Goal: Task Accomplishment & Management: Manage account settings

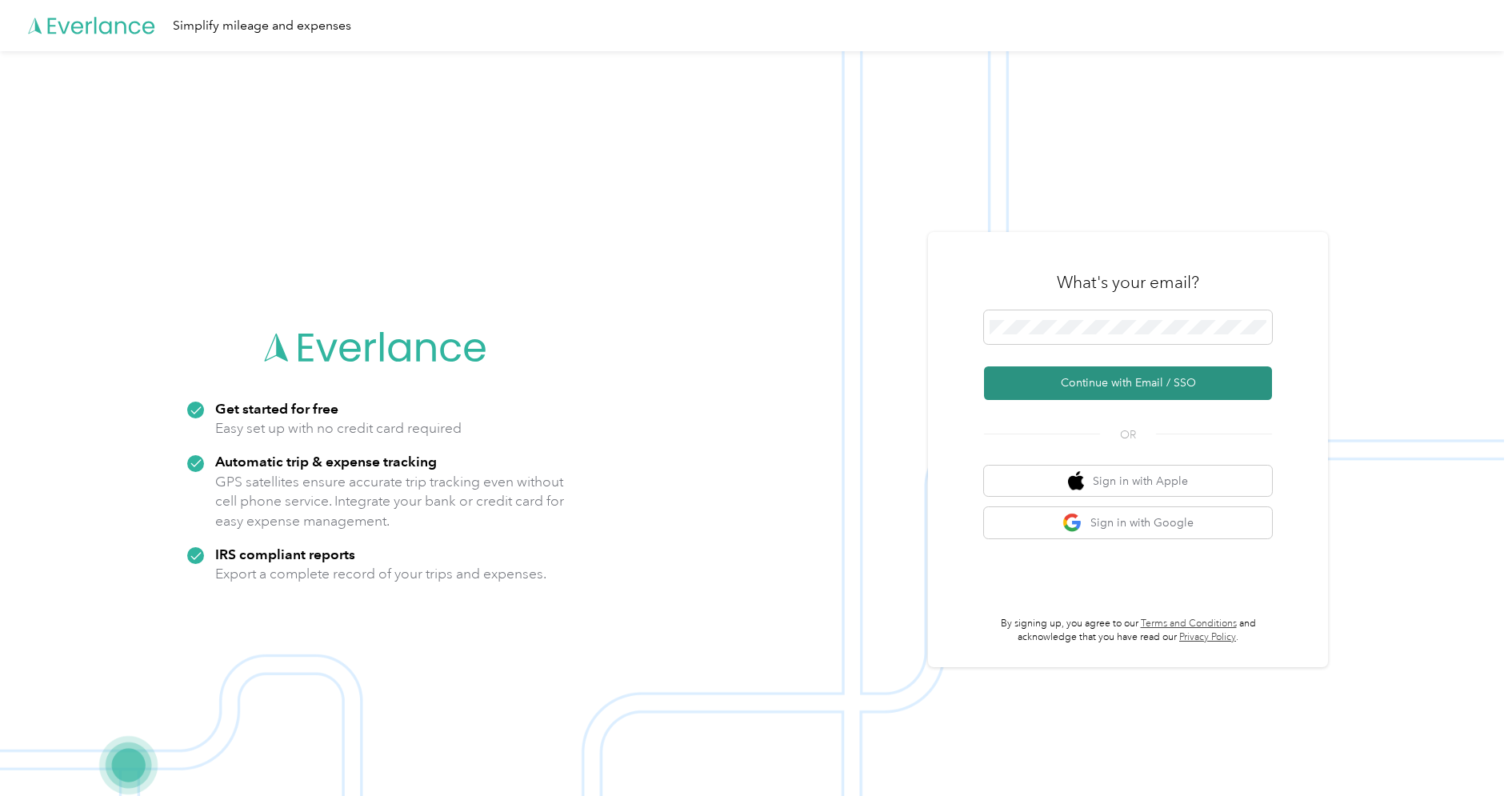
click at [1124, 386] on button "Continue with Email / SSO" at bounding box center [1128, 383] width 288 height 34
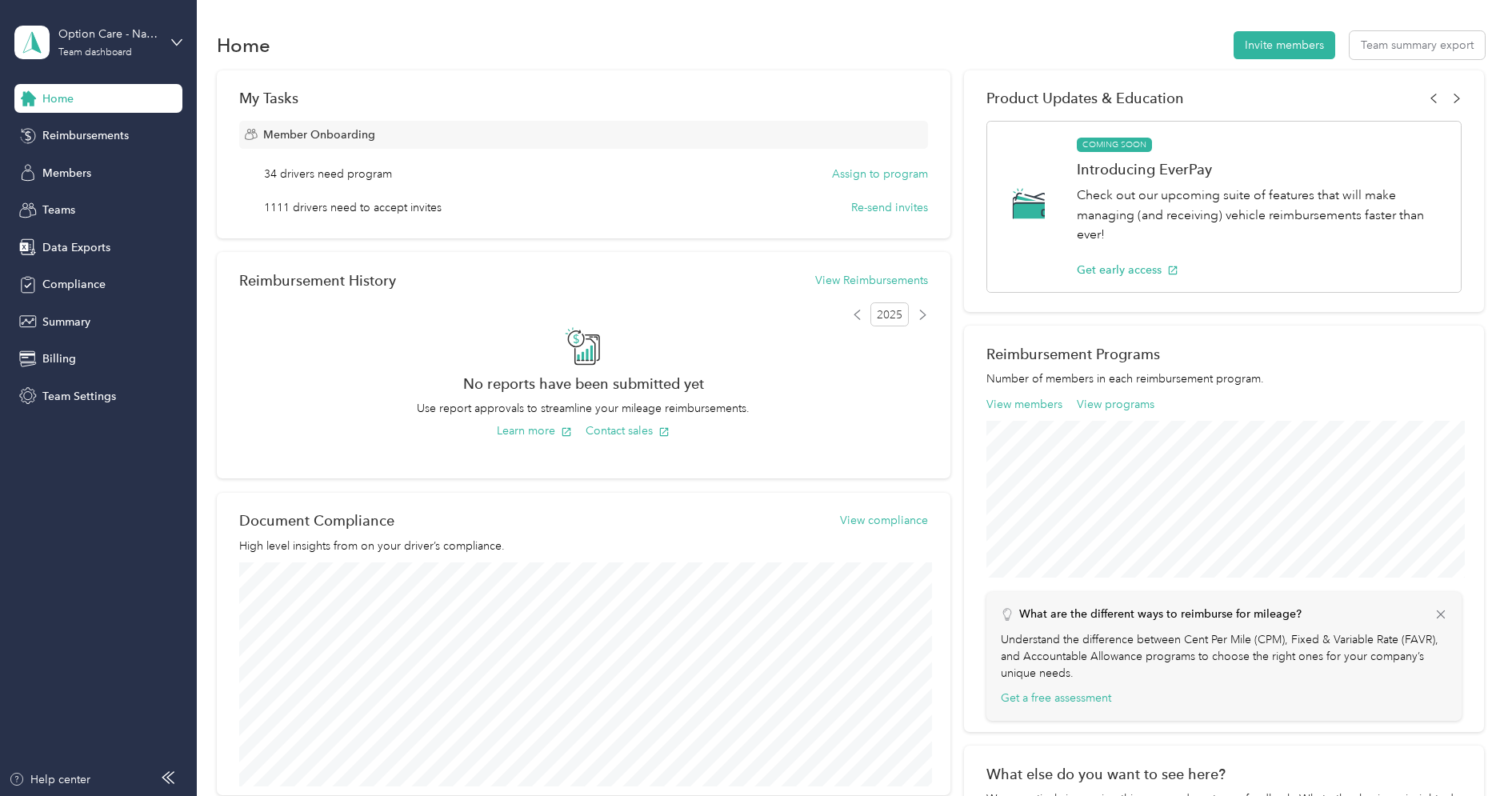
click at [430, 60] on div "Home Invite members Team summary export" at bounding box center [850, 45] width 1268 height 34
click at [88, 178] on span "Members" at bounding box center [67, 173] width 49 height 17
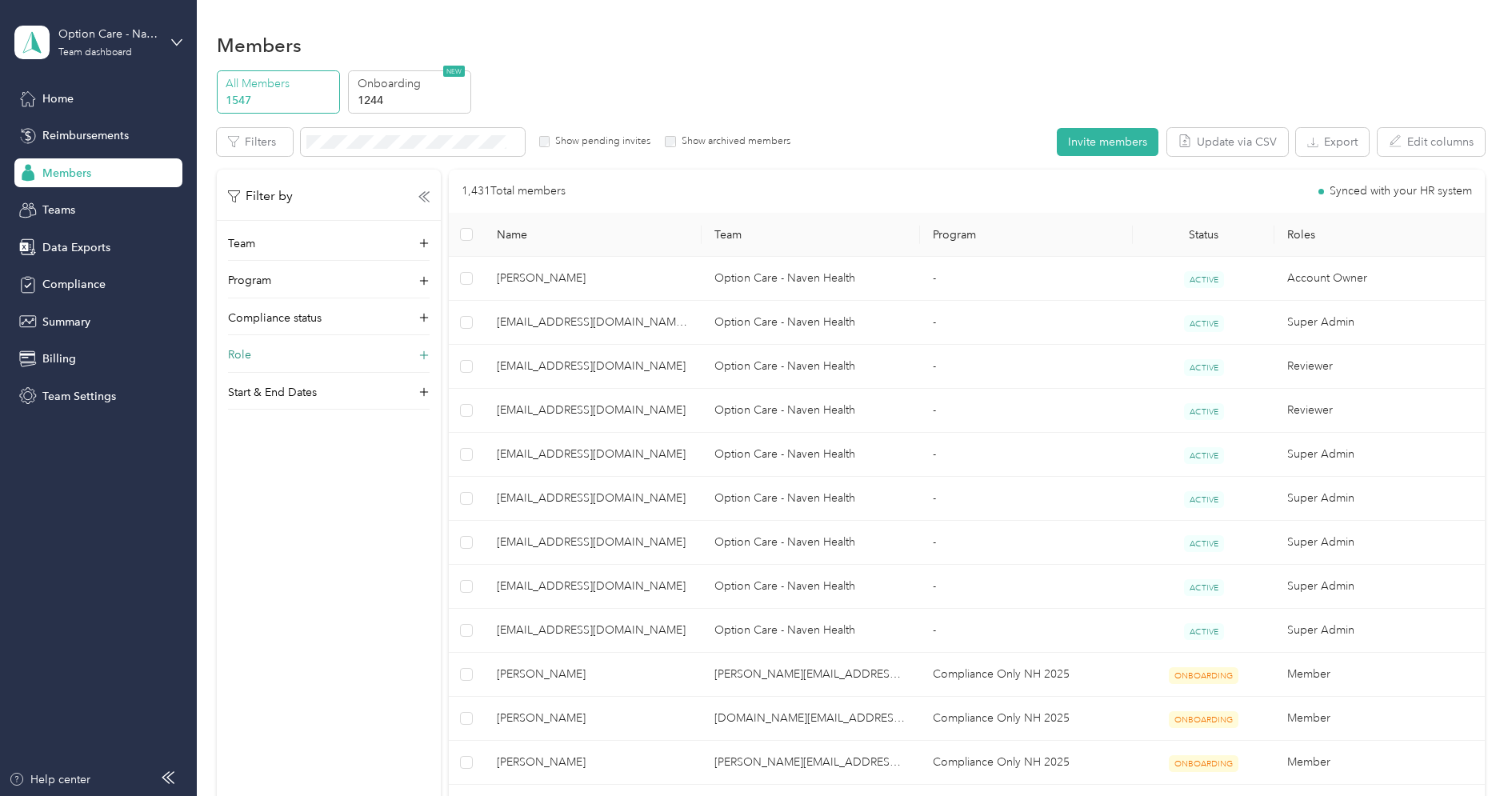
click at [302, 357] on div "Role" at bounding box center [328, 359] width 201 height 26
click at [283, 501] on label "Account Owner" at bounding box center [274, 504] width 72 height 14
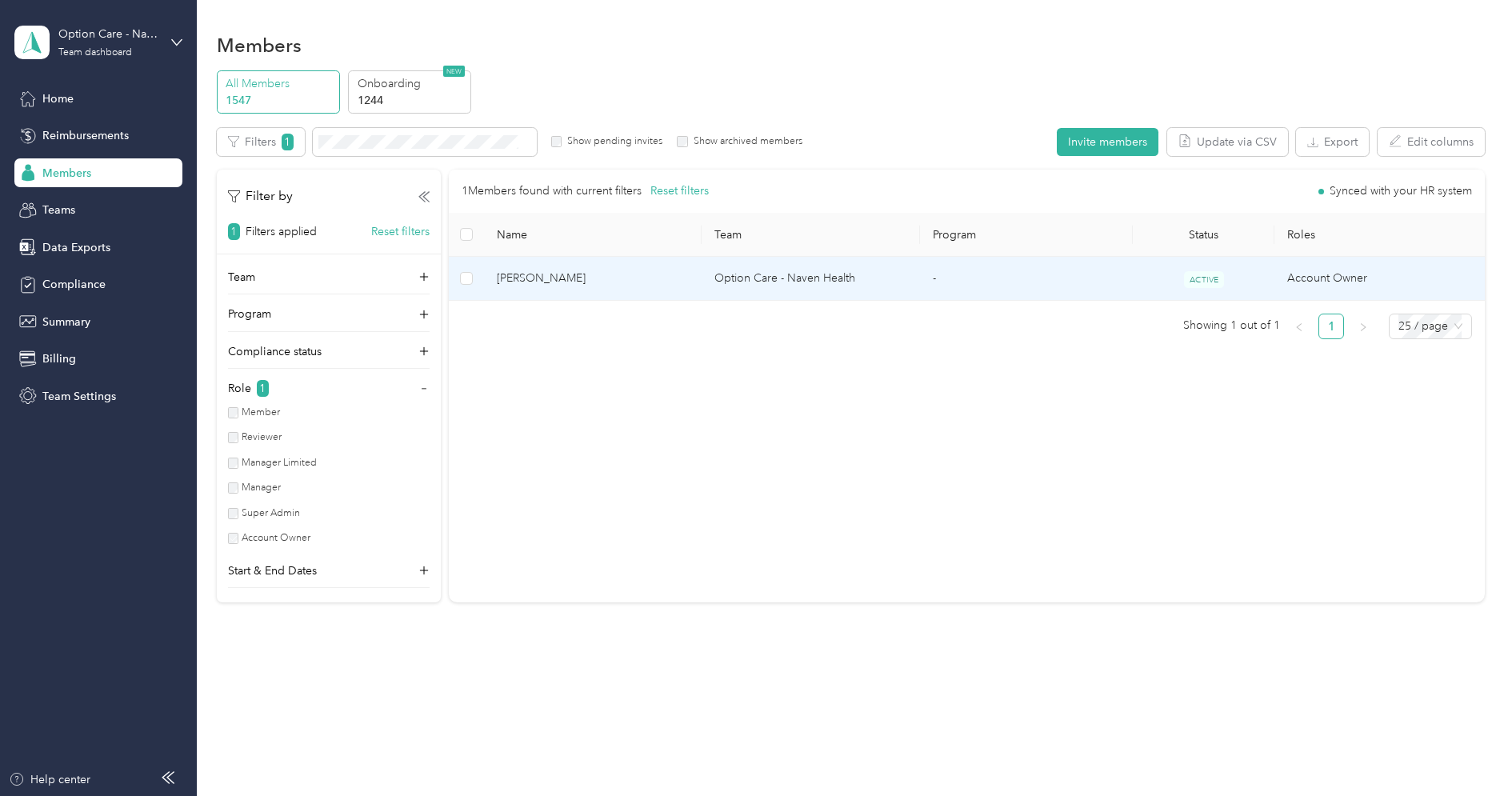
click at [598, 274] on span "Adrienne Tignino" at bounding box center [592, 278] width 192 height 18
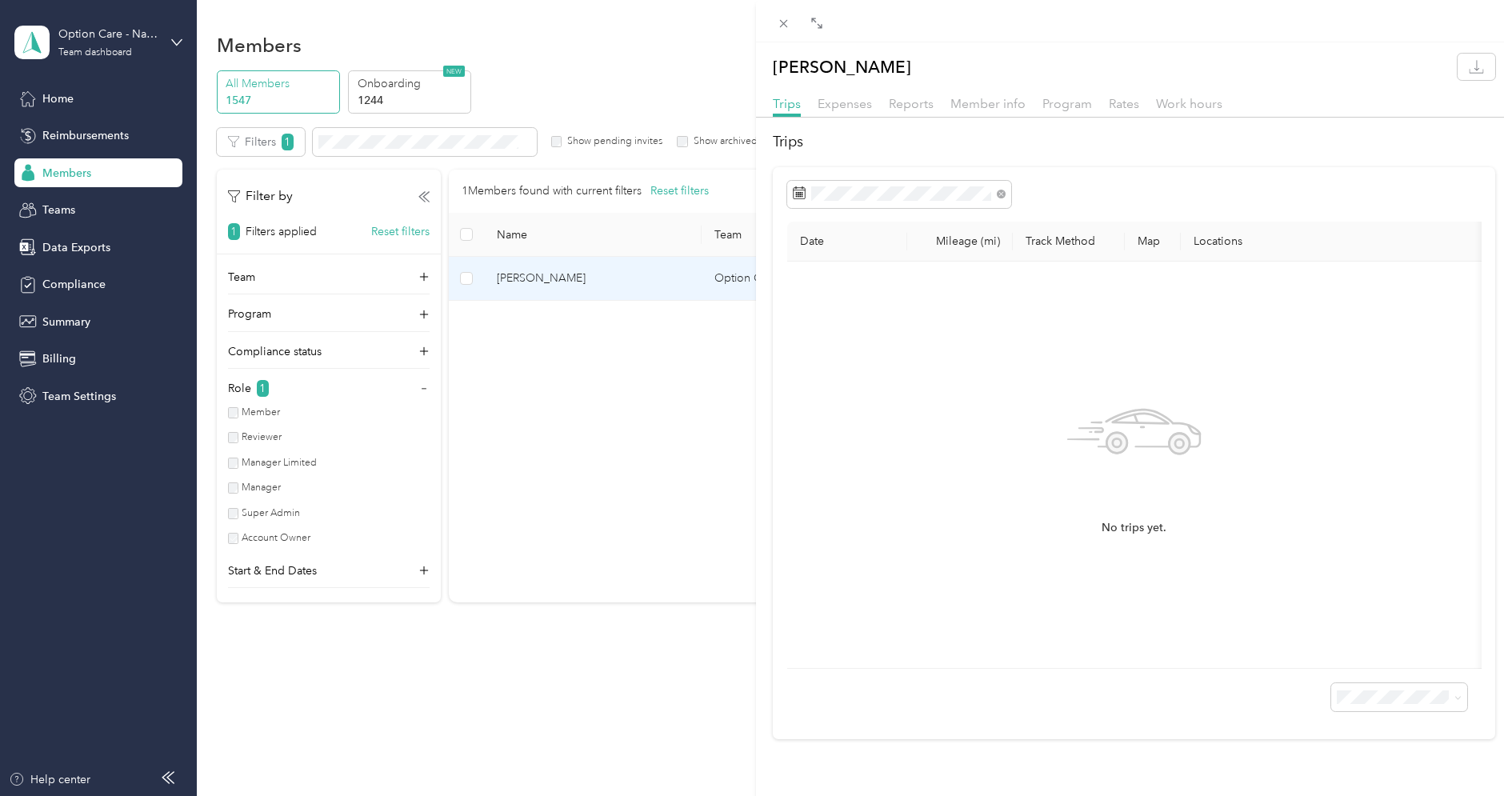
click at [1003, 113] on div "Trips Expenses Reports Member info Program Rates Work hours" at bounding box center [1133, 105] width 756 height 23
click at [1003, 104] on span "Member info" at bounding box center [988, 103] width 75 height 15
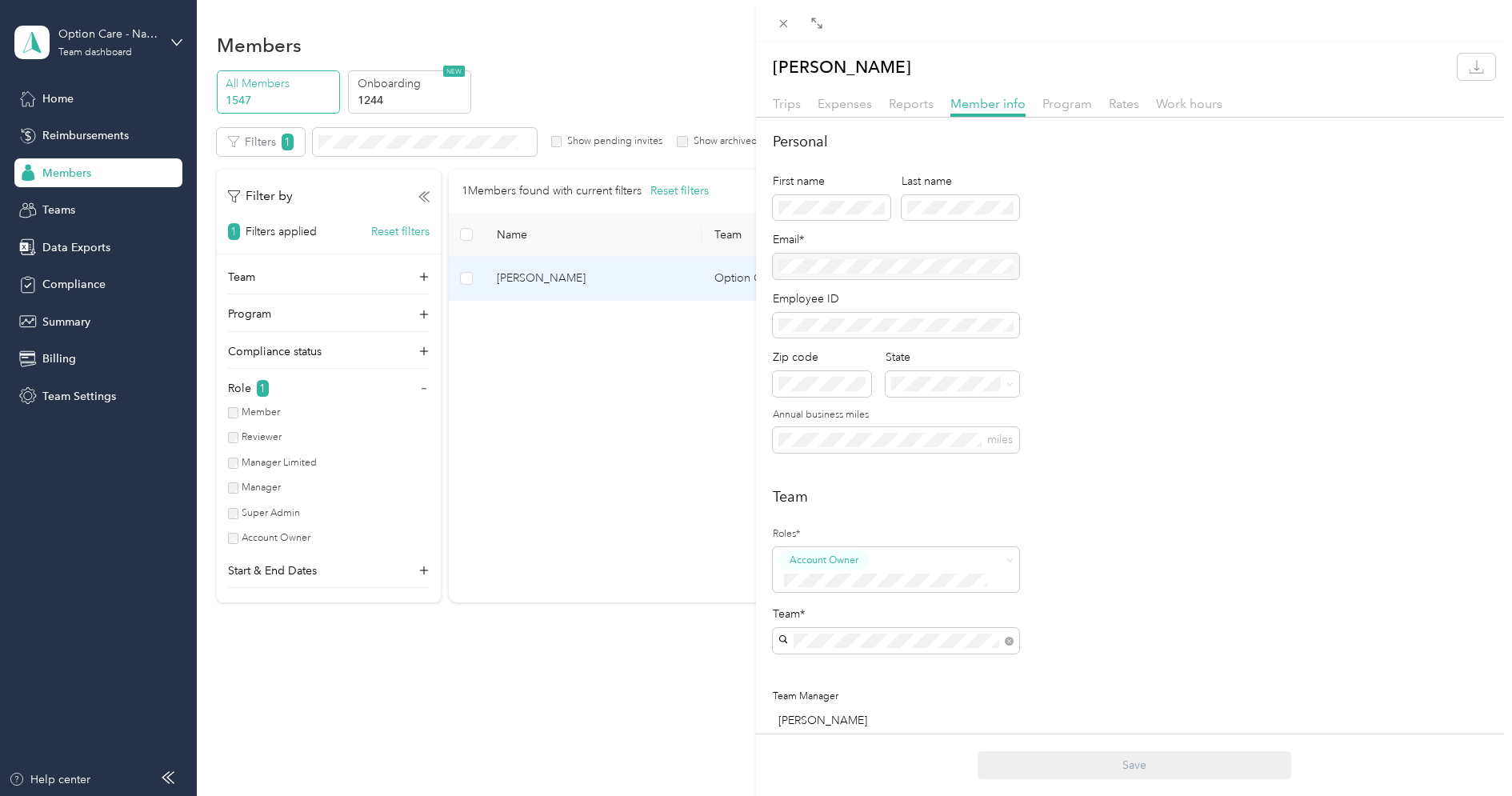
click at [882, 267] on div at bounding box center [896, 266] width 247 height 26
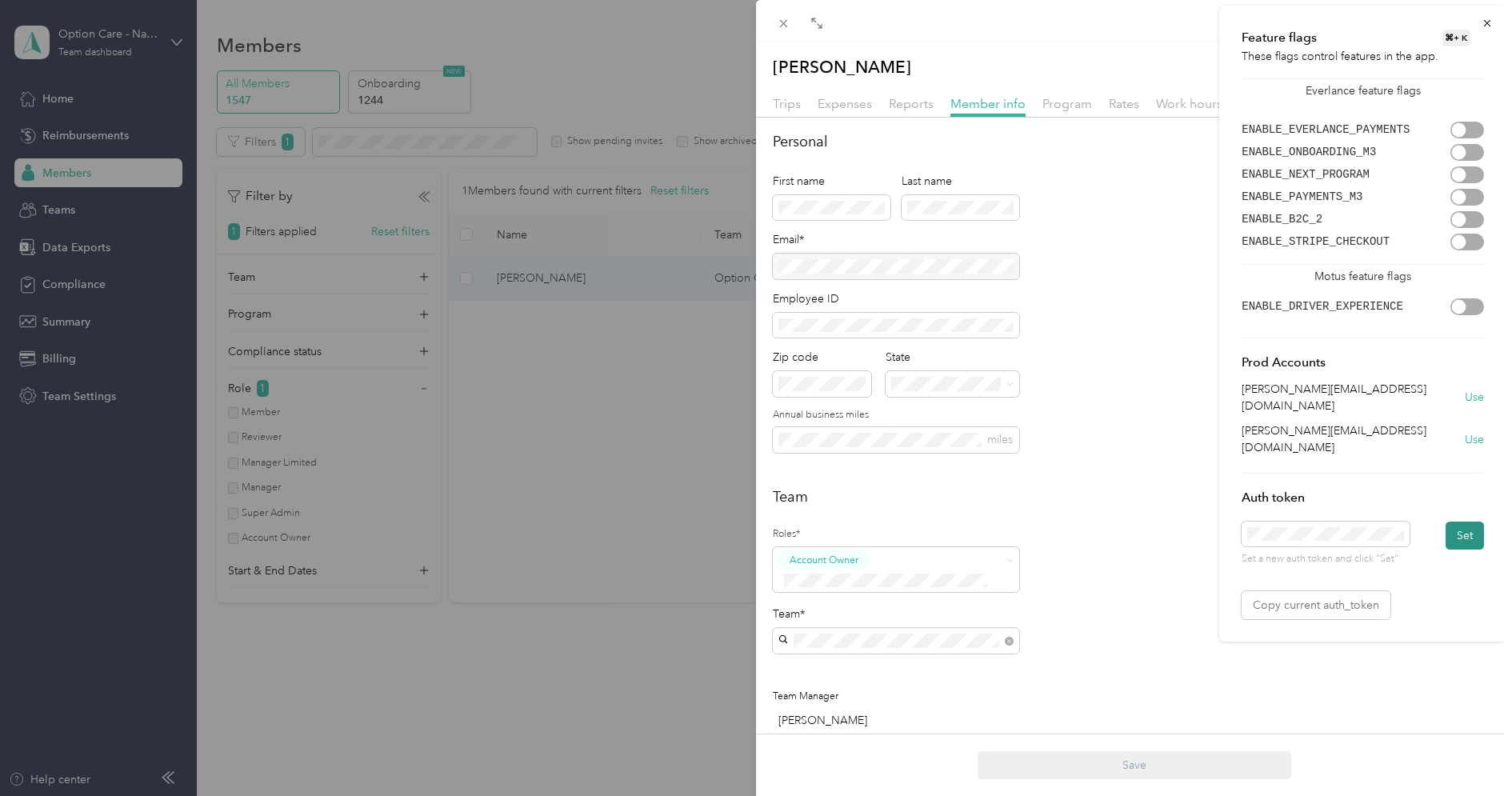
click at [1471, 521] on button "Set" at bounding box center [1464, 535] width 38 height 28
